Goal: Go to known website: Access a specific website the user already knows

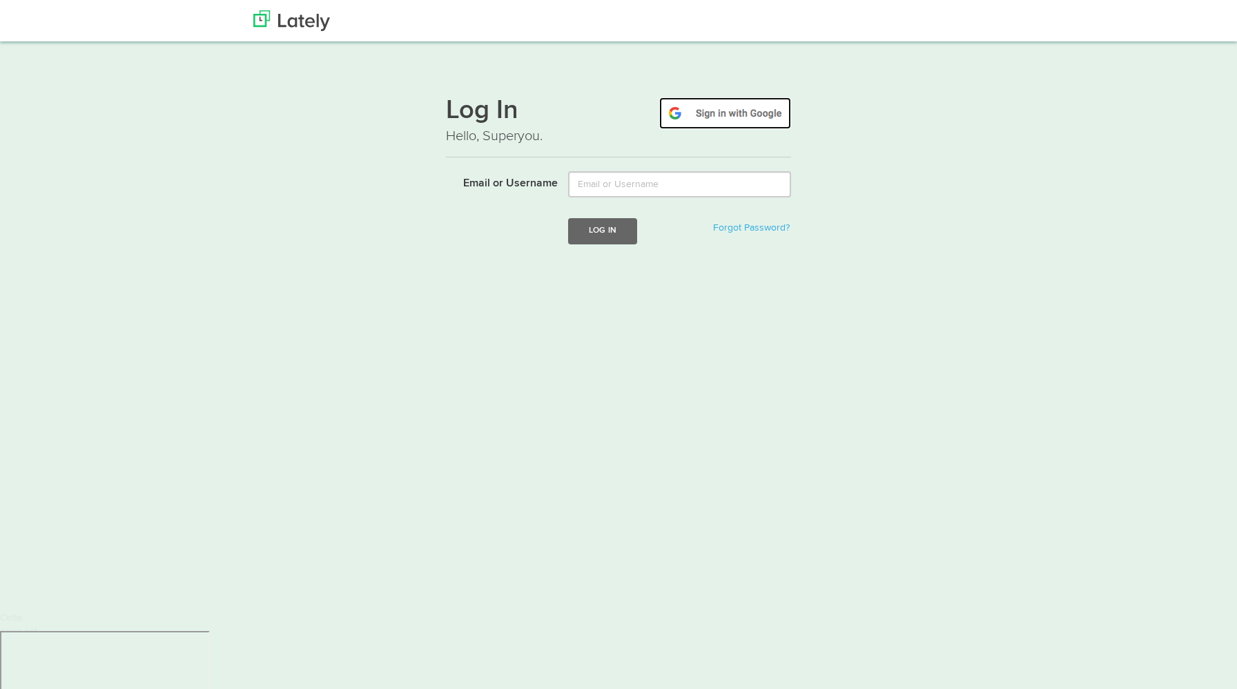
click at [692, 119] on img at bounding box center [725, 113] width 132 height 32
click at [727, 113] on img at bounding box center [725, 113] width 132 height 32
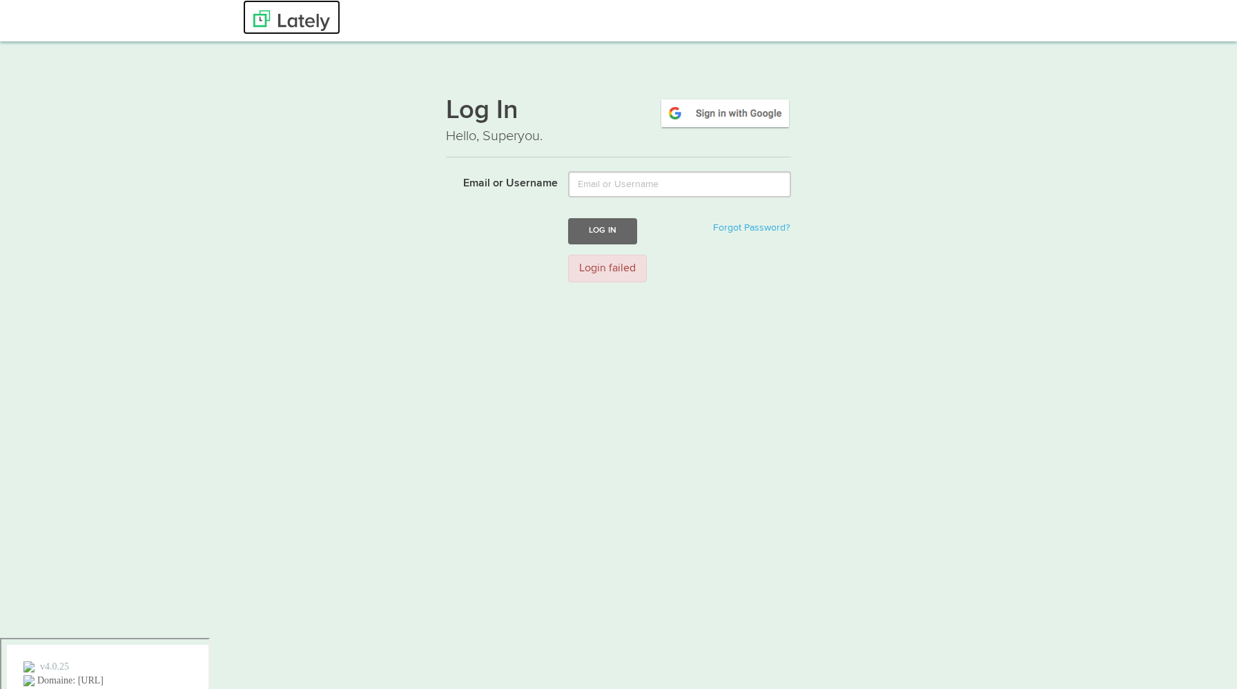
click at [275, 14] on img at bounding box center [291, 20] width 77 height 21
